Goal: Navigation & Orientation: Understand site structure

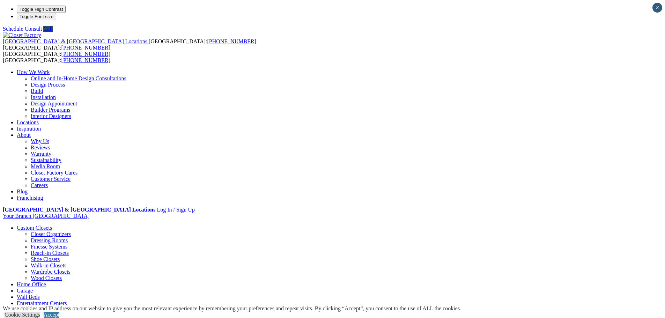
click at [71, 231] on link "Closet Organizers" at bounding box center [51, 234] width 40 height 6
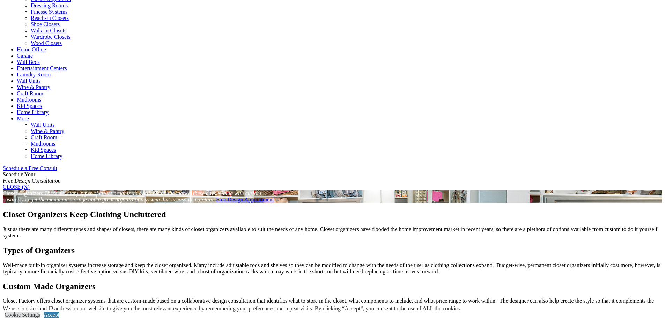
scroll to position [244, 0]
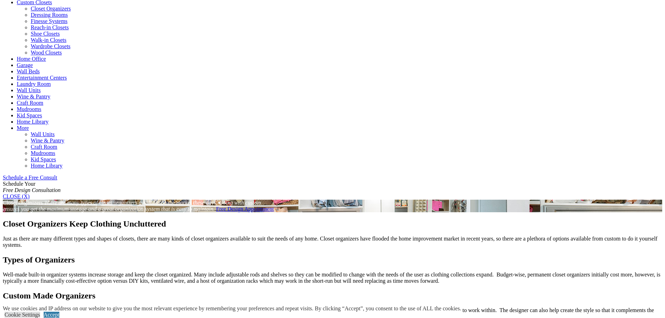
click at [71, 12] on link "Closet Organizers" at bounding box center [51, 9] width 40 height 6
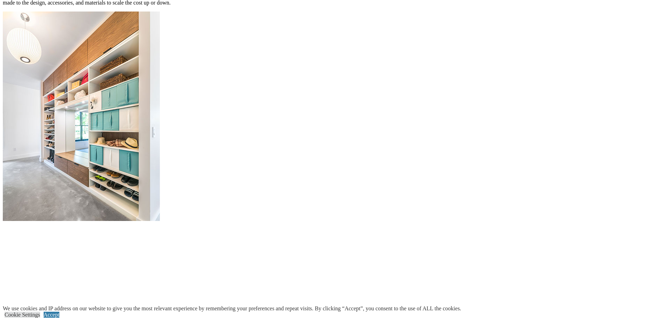
scroll to position [698, 0]
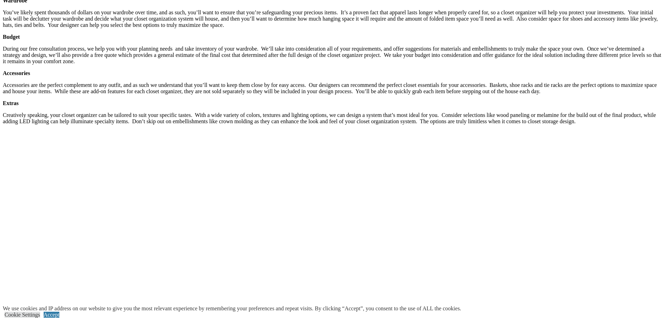
scroll to position [1222, 0]
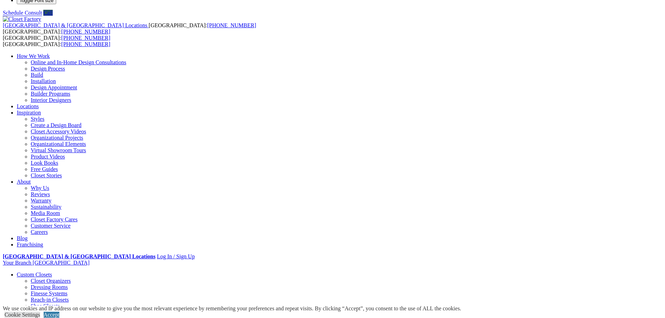
scroll to position [0, 0]
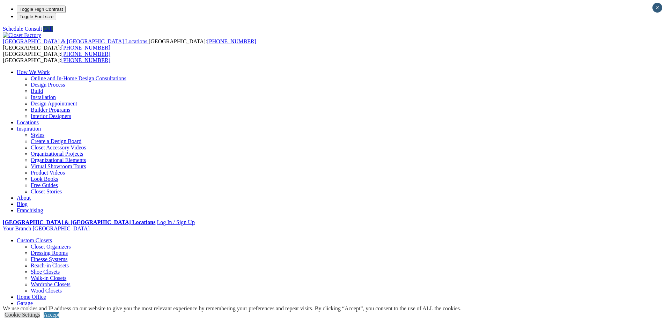
click at [44, 132] on link "Styles" at bounding box center [38, 135] width 14 height 6
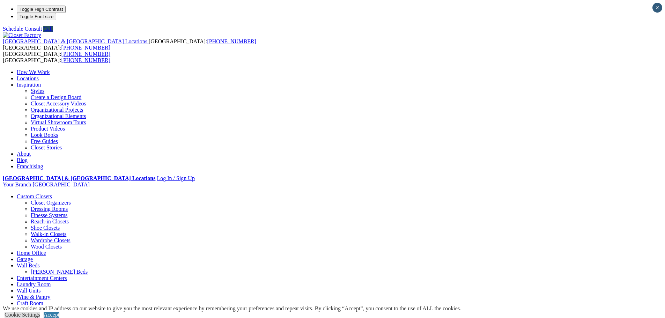
click at [41, 288] on link "Wall Units" at bounding box center [29, 291] width 24 height 6
